Goal: Information Seeking & Learning: Learn about a topic

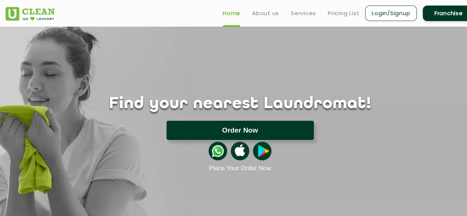
click at [246, 129] on button "Order Now" at bounding box center [239, 130] width 147 height 19
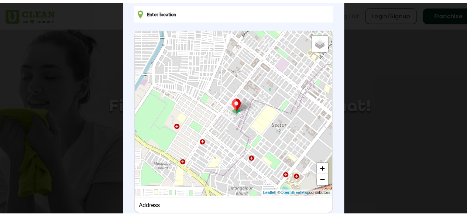
scroll to position [66, 0]
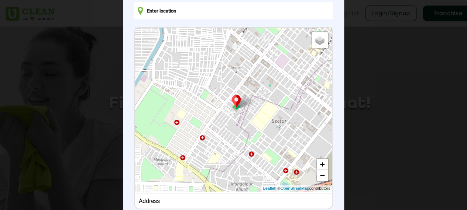
click at [254, 118] on div "Default Satellite + − Leaflet | © OpenStreetMap contributors" at bounding box center [233, 110] width 197 height 164
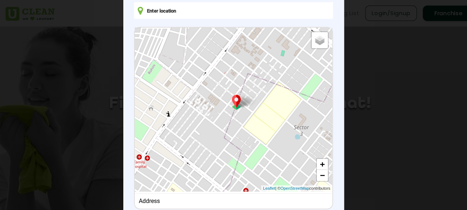
click at [254, 118] on div "Default Satellite + − Leaflet | © OpenStreetMap contributors" at bounding box center [233, 110] width 197 height 164
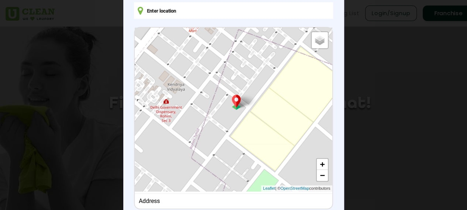
click at [254, 118] on div "Default Satellite + − Leaflet | © OpenStreetMap contributors" at bounding box center [233, 110] width 197 height 164
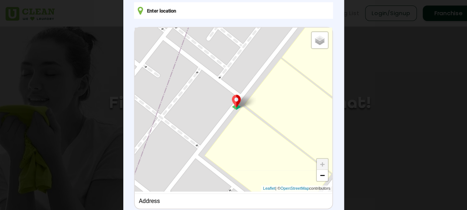
click at [254, 118] on div "Default Satellite + − Leaflet | © OpenStreetMap contributors" at bounding box center [233, 110] width 197 height 164
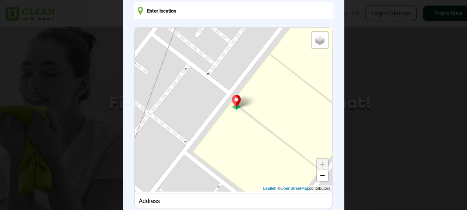
click at [254, 118] on div "Default Satellite + − Leaflet | © OpenStreetMap contributors" at bounding box center [233, 110] width 197 height 164
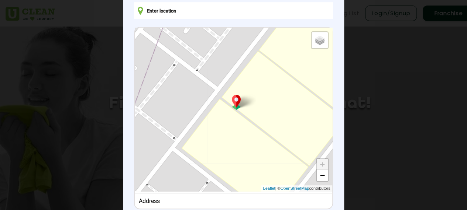
click at [254, 118] on div "Default Satellite + − Leaflet | © OpenStreetMap contributors" at bounding box center [233, 110] width 197 height 164
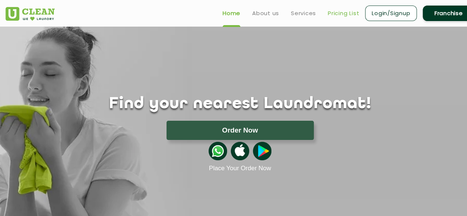
click at [353, 10] on link "Pricing List" at bounding box center [343, 13] width 31 height 9
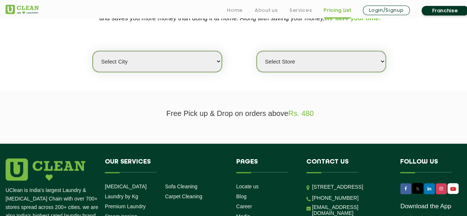
scroll to position [207, 0]
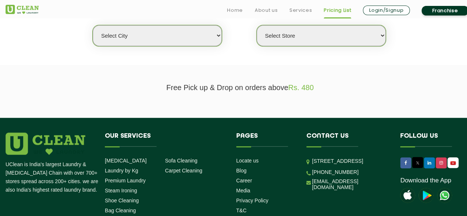
click at [361, 37] on select "Select Store" at bounding box center [320, 35] width 129 height 21
click at [203, 35] on select "Select city [GEOGRAPHIC_DATA] [GEOGRAPHIC_DATA] [GEOGRAPHIC_DATA] [GEOGRAPHIC_D…" at bounding box center [157, 35] width 129 height 21
select select "1"
click at [93, 25] on select "Select city [GEOGRAPHIC_DATA] [GEOGRAPHIC_DATA] [GEOGRAPHIC_DATA] [GEOGRAPHIC_D…" at bounding box center [157, 35] width 129 height 21
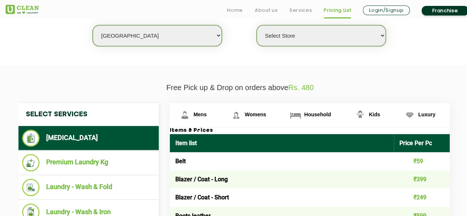
click at [291, 39] on select "Select Store [GEOGRAPHIC_DATA] [GEOGRAPHIC_DATA] 2 [GEOGRAPHIC_DATA] [PERSON_NA…" at bounding box center [320, 35] width 129 height 21
select select "367"
click at [256, 25] on select "Select Store [GEOGRAPHIC_DATA] [GEOGRAPHIC_DATA] 2 [GEOGRAPHIC_DATA] [PERSON_NA…" at bounding box center [320, 35] width 129 height 21
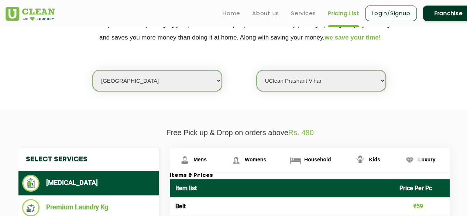
scroll to position [157, 0]
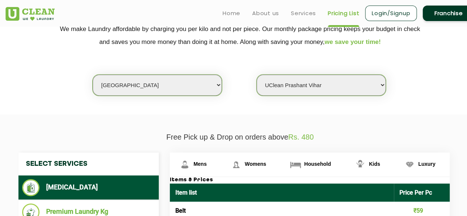
click at [345, 84] on select "Select Store [GEOGRAPHIC_DATA] [GEOGRAPHIC_DATA] 2 [GEOGRAPHIC_DATA] [PERSON_NA…" at bounding box center [320, 85] width 129 height 21
click at [256, 75] on select "Select Store [GEOGRAPHIC_DATA] [GEOGRAPHIC_DATA] 2 [GEOGRAPHIC_DATA] [PERSON_NA…" at bounding box center [320, 85] width 129 height 21
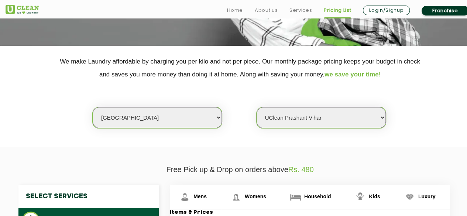
scroll to position [128, 0]
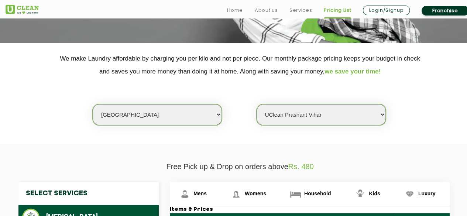
click at [328, 115] on select "Select Store [GEOGRAPHIC_DATA] [GEOGRAPHIC_DATA] 2 [GEOGRAPHIC_DATA] [PERSON_NA…" at bounding box center [320, 114] width 129 height 21
click at [256, 104] on select "Select Store [GEOGRAPHIC_DATA] [GEOGRAPHIC_DATA] 2 [GEOGRAPHIC_DATA] [PERSON_NA…" at bounding box center [320, 114] width 129 height 21
